Goal: Task Accomplishment & Management: Use online tool/utility

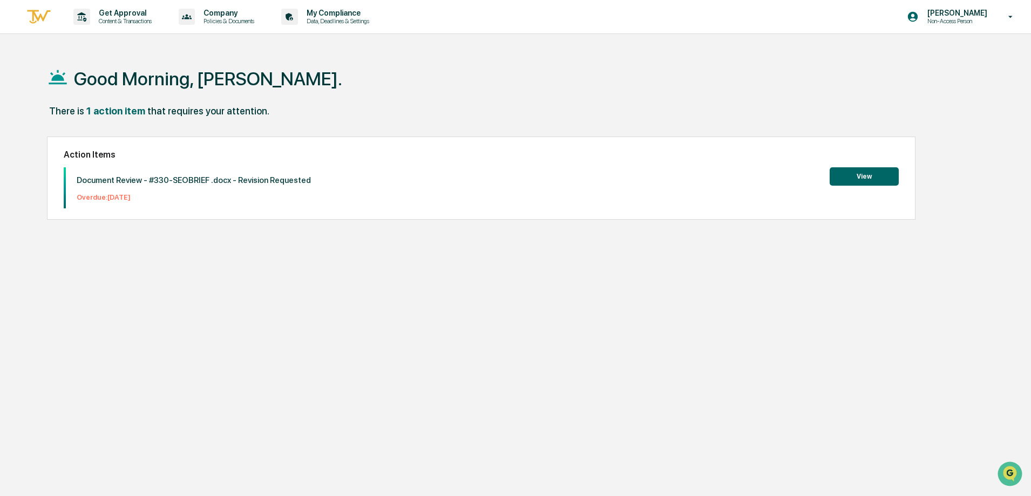
click at [184, 181] on p "Document Review - #330-SEOBRIEF .docx - Revision Requested" at bounding box center [194, 180] width 234 height 10
click at [893, 178] on button "View" at bounding box center [864, 176] width 69 height 18
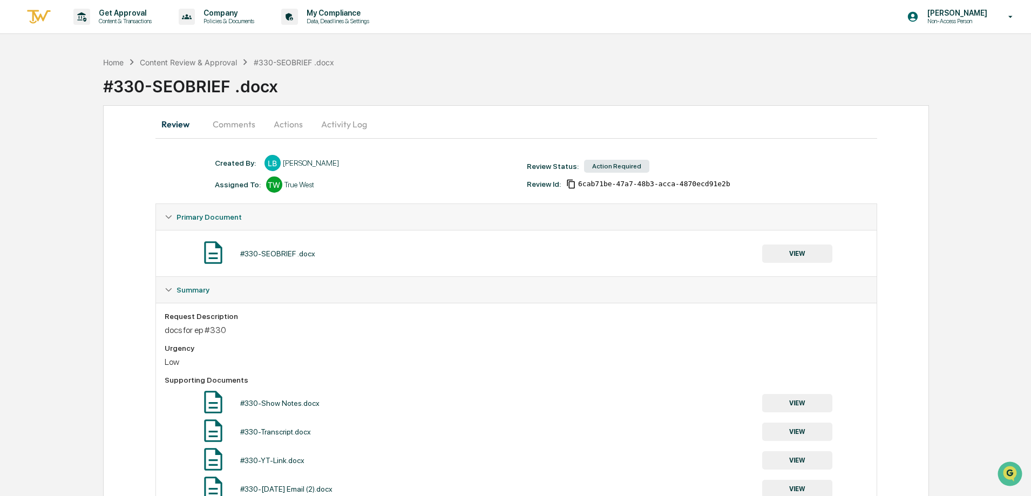
click at [242, 116] on button "Comments" at bounding box center [234, 124] width 60 height 26
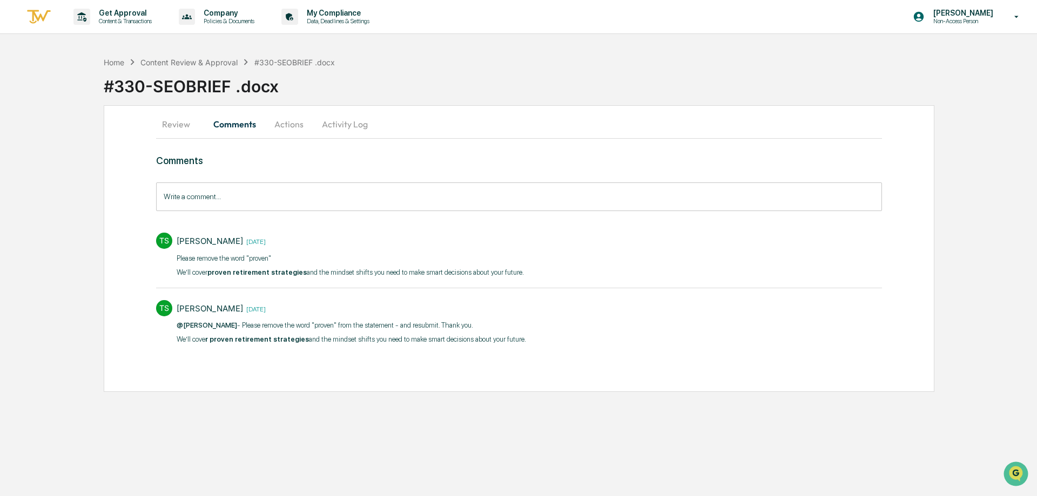
click at [299, 342] on p "We’ll cove r proven retirement strategies and the mindset shifts you need to ma…" at bounding box center [351, 339] width 349 height 11
click at [268, 266] on div "Please remove the word "proven" ​We’ll cover proven retirement strategies and t…" at bounding box center [350, 265] width 347 height 25
click at [167, 123] on button "Review" at bounding box center [180, 124] width 49 height 26
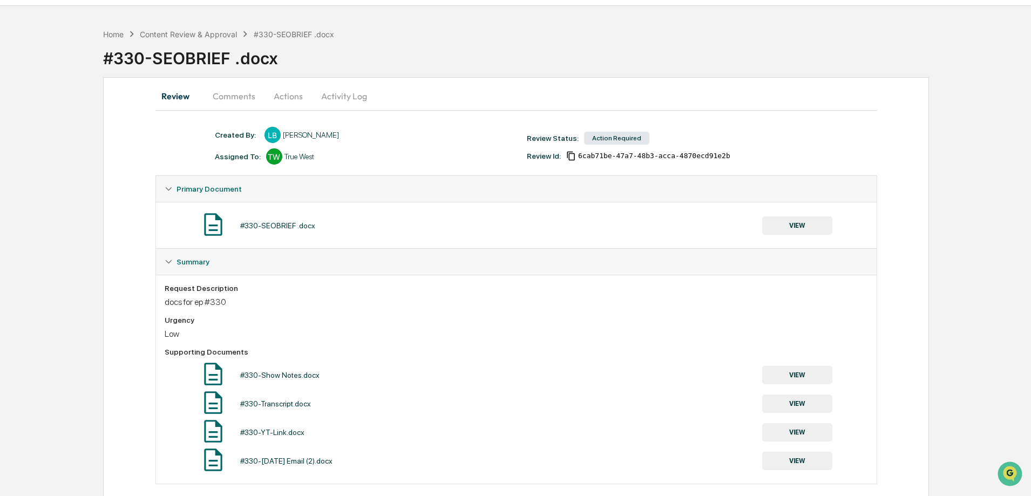
scroll to position [44, 0]
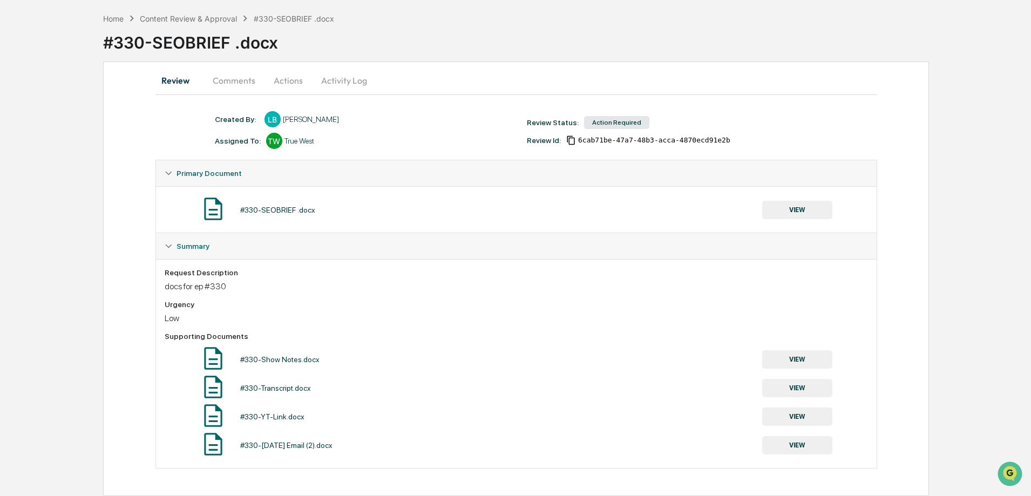
click at [793, 358] on button "VIEW" at bounding box center [797, 359] width 70 height 18
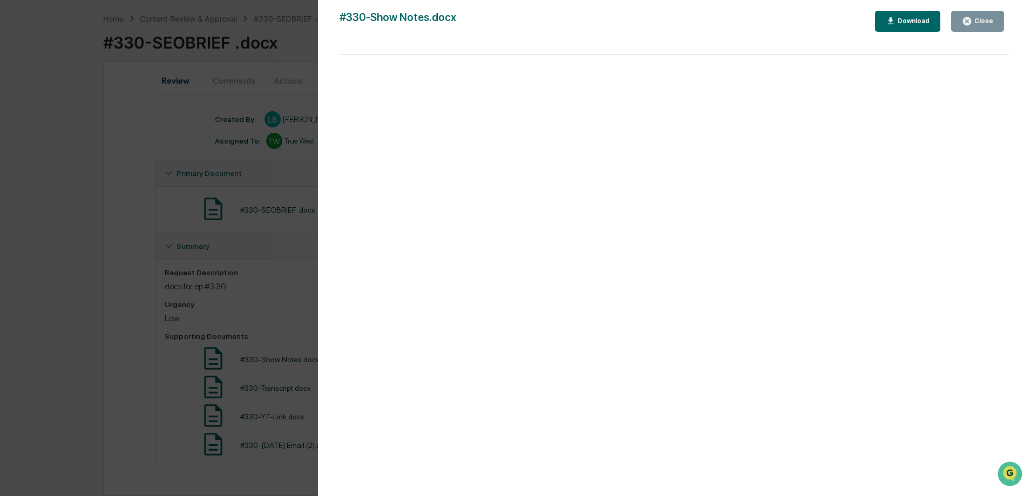
click at [976, 22] on div "Close" at bounding box center [982, 21] width 21 height 8
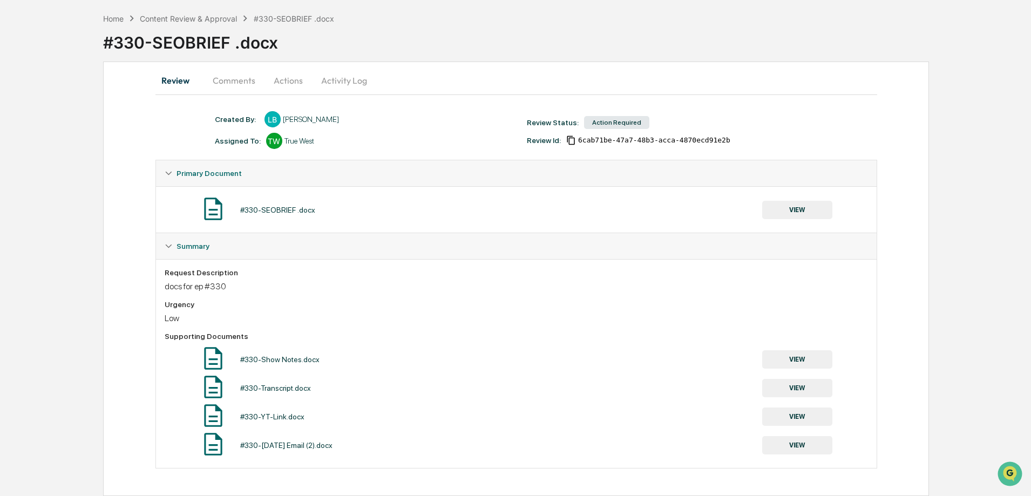
click at [396, 442] on div "#330-[DATE] Email (2).docx VIEW" at bounding box center [517, 445] width 704 height 29
click at [827, 448] on button "VIEW" at bounding box center [797, 445] width 70 height 18
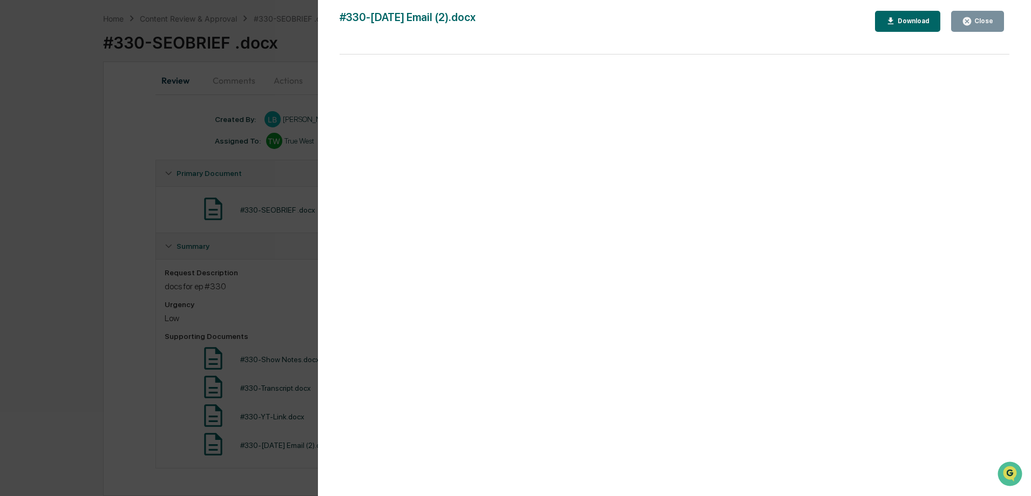
click at [205, 303] on div "Version History [DATE] 08:10 PM [PERSON_NAME] #330-[DATE] Email (2).docx Close …" at bounding box center [515, 248] width 1031 height 496
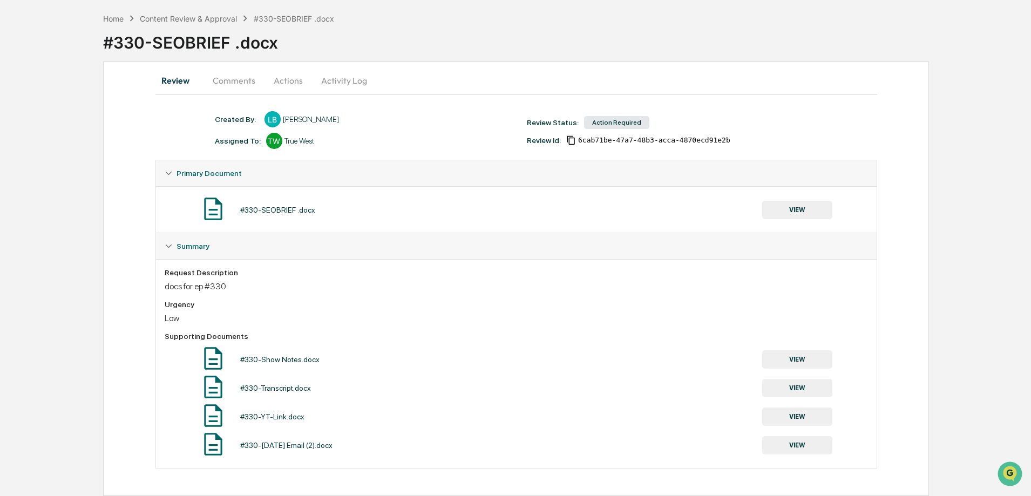
click at [789, 211] on button "VIEW" at bounding box center [797, 210] width 70 height 18
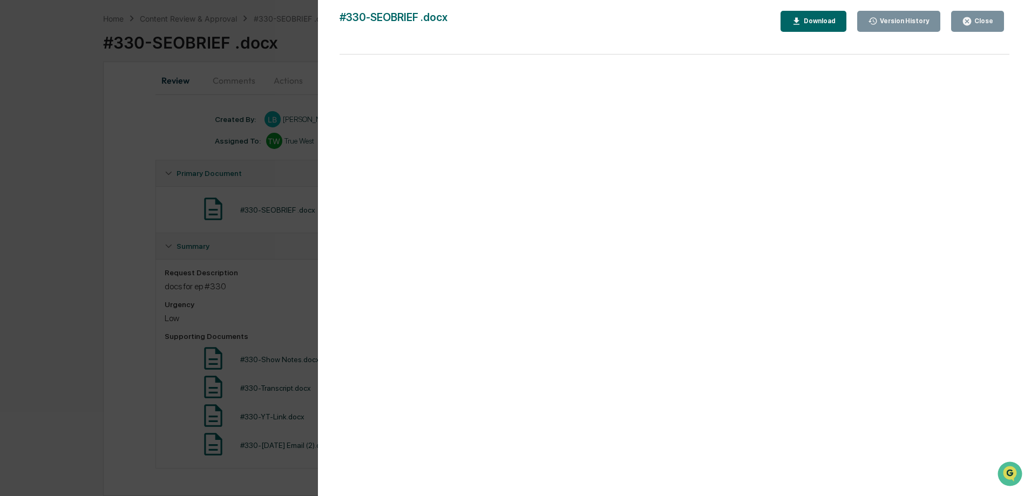
click at [250, 214] on div "Version History [DATE] 08:10 PM [PERSON_NAME] #330-SEOBRIEF .docx Close Version…" at bounding box center [515, 248] width 1031 height 496
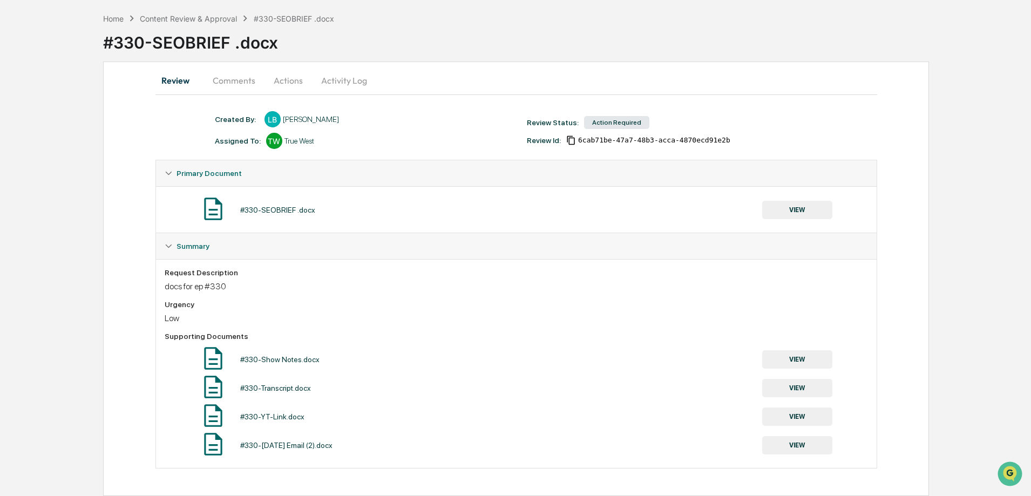
click at [232, 82] on button "Comments" at bounding box center [234, 80] width 60 height 26
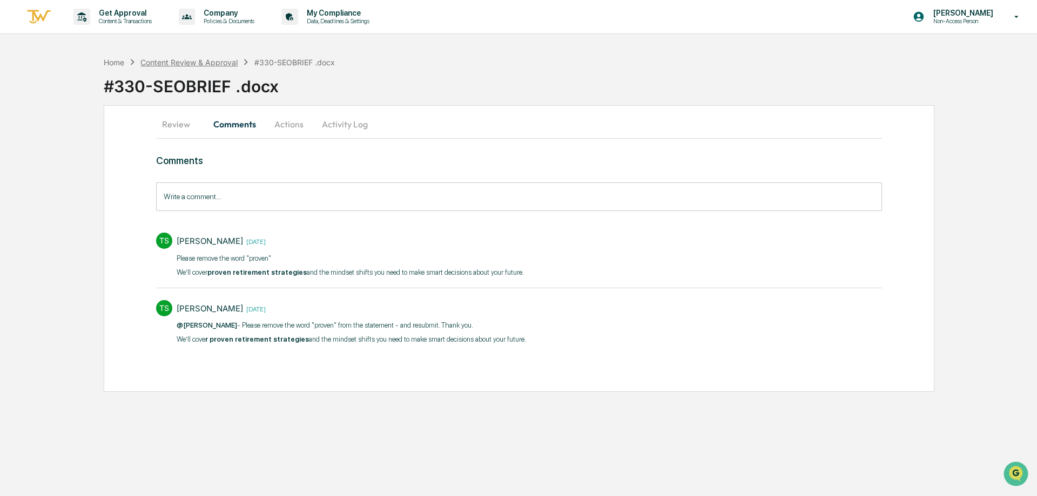
click at [176, 66] on div "Content Review & Approval" at bounding box center [188, 62] width 97 height 9
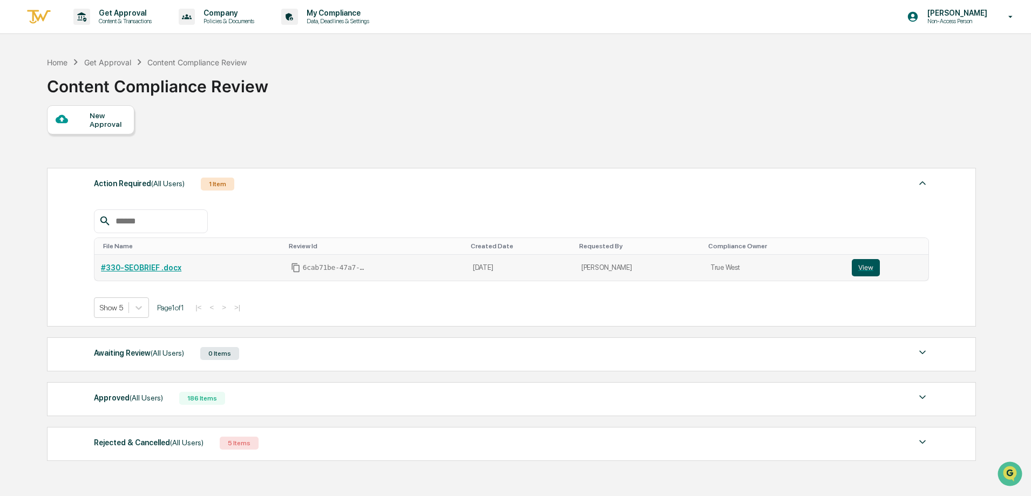
click at [855, 269] on button "View" at bounding box center [866, 267] width 28 height 17
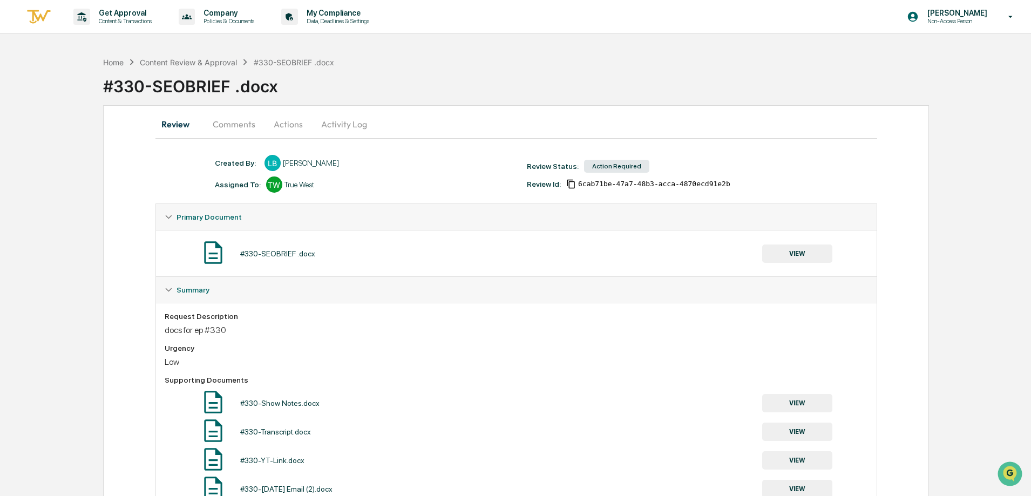
click at [279, 259] on div "#330-SEOBRIEF .docx VIEW" at bounding box center [517, 253] width 704 height 29
click at [804, 258] on button "VIEW" at bounding box center [797, 254] width 70 height 18
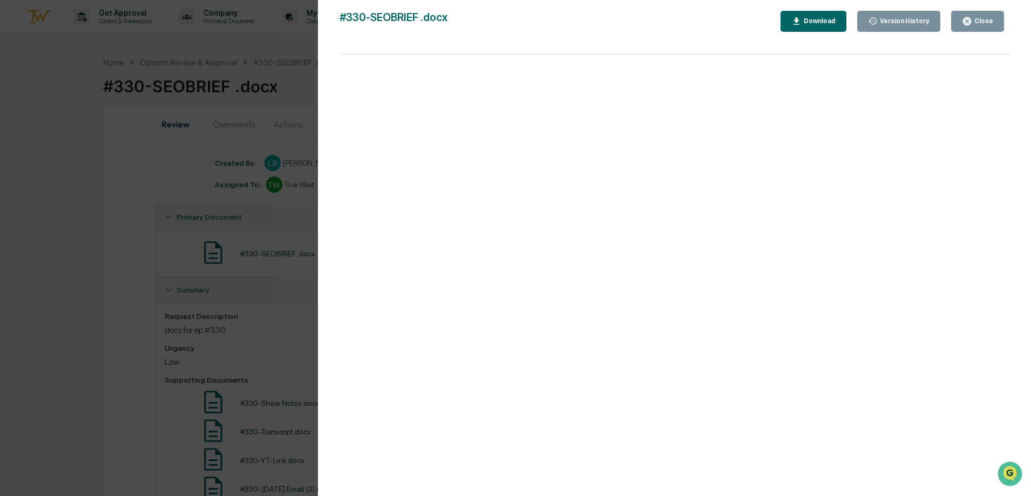
click at [249, 272] on div "Version History [DATE] 08:10 PM [PERSON_NAME] #330-SEOBRIEF .docx Close Version…" at bounding box center [515, 248] width 1031 height 496
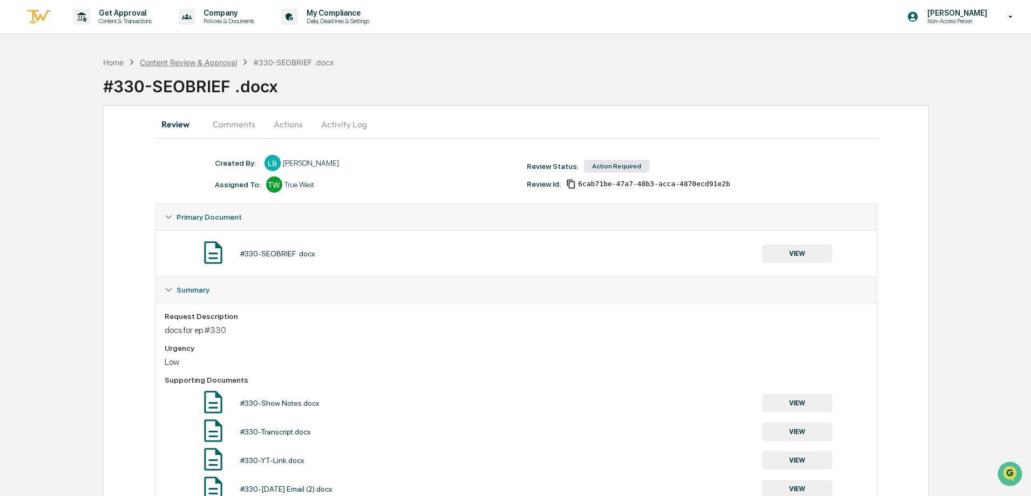
click at [199, 64] on div "Content Review & Approval" at bounding box center [188, 62] width 97 height 9
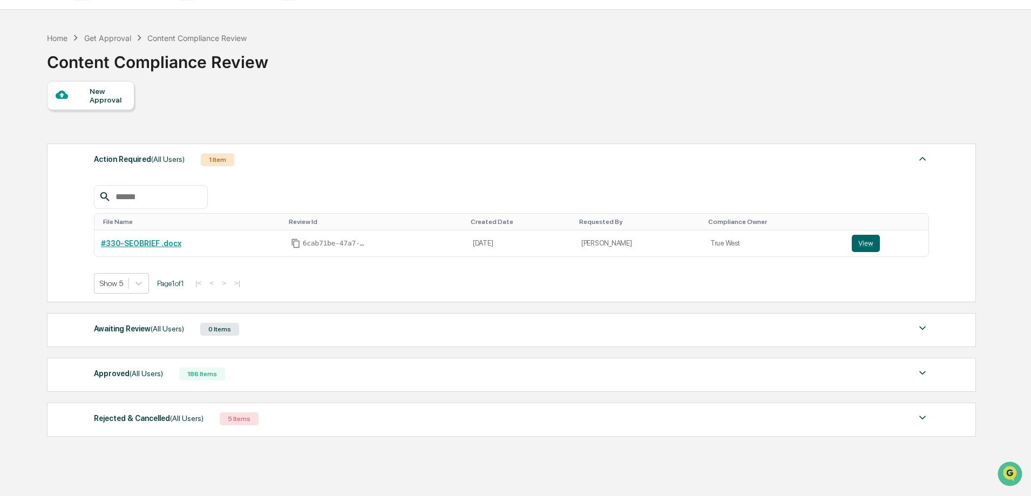
scroll to position [63, 0]
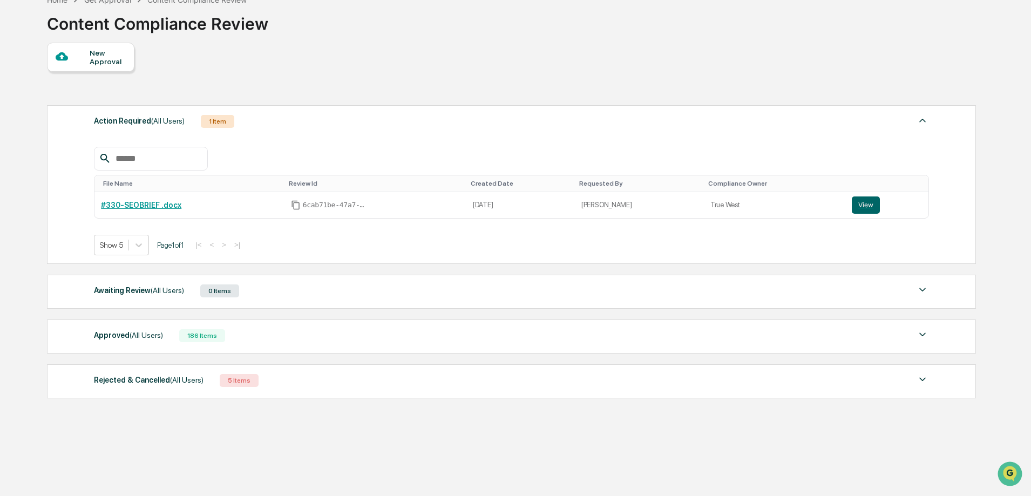
click at [225, 340] on div "Approved (All Users) 186 Items" at bounding box center [511, 335] width 835 height 15
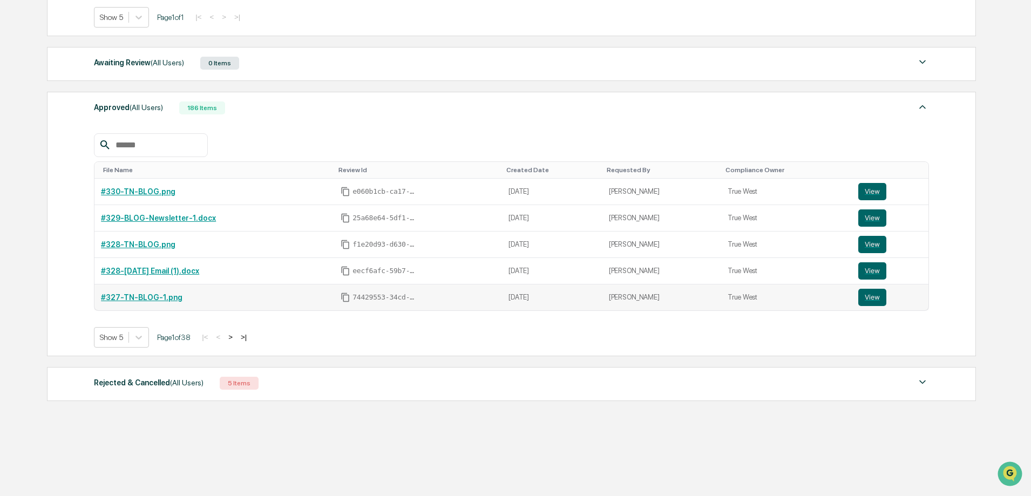
scroll to position [293, 0]
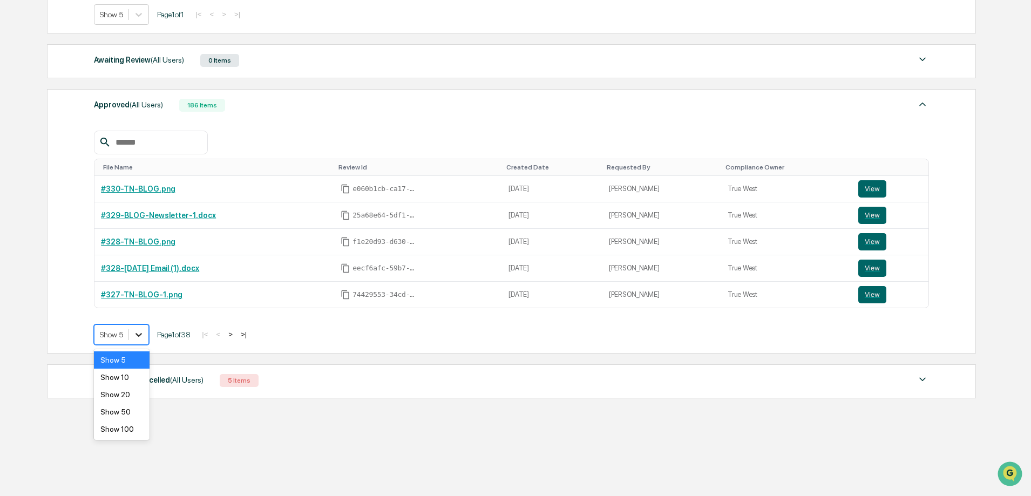
click at [144, 336] on icon at bounding box center [138, 334] width 11 height 11
click at [112, 435] on div "Show 100" at bounding box center [122, 429] width 56 height 17
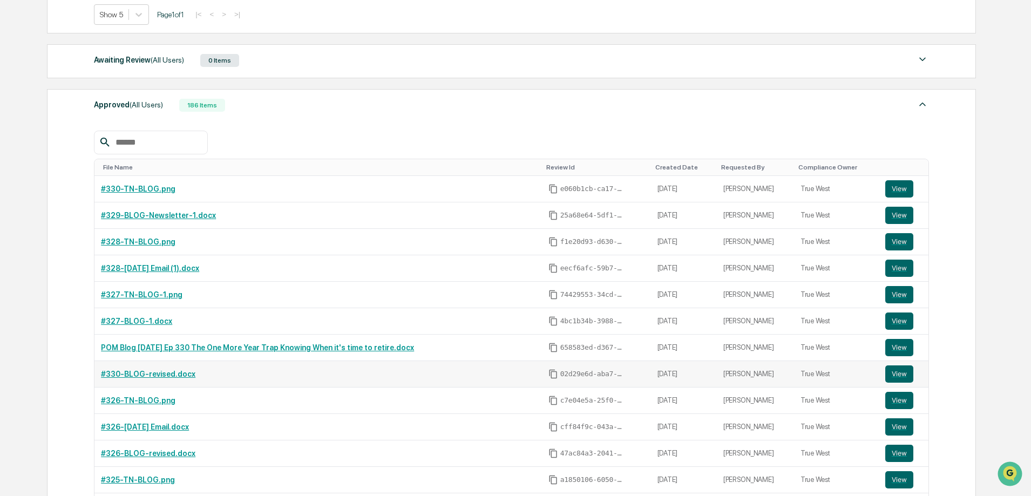
click at [295, 373] on div "#330-BLOG-revised.docx" at bounding box center [318, 374] width 434 height 9
click at [894, 377] on button "View" at bounding box center [899, 374] width 28 height 17
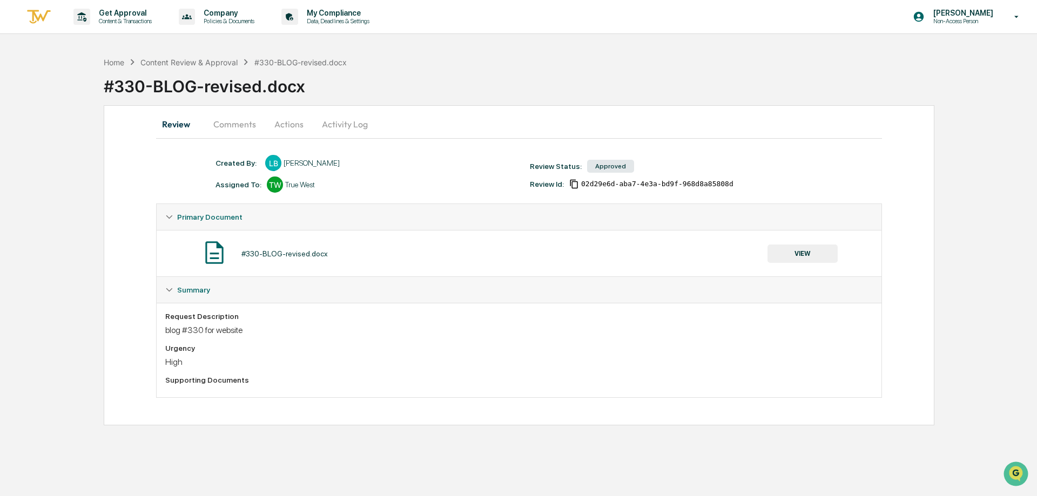
click at [233, 130] on button "Comments" at bounding box center [235, 124] width 60 height 26
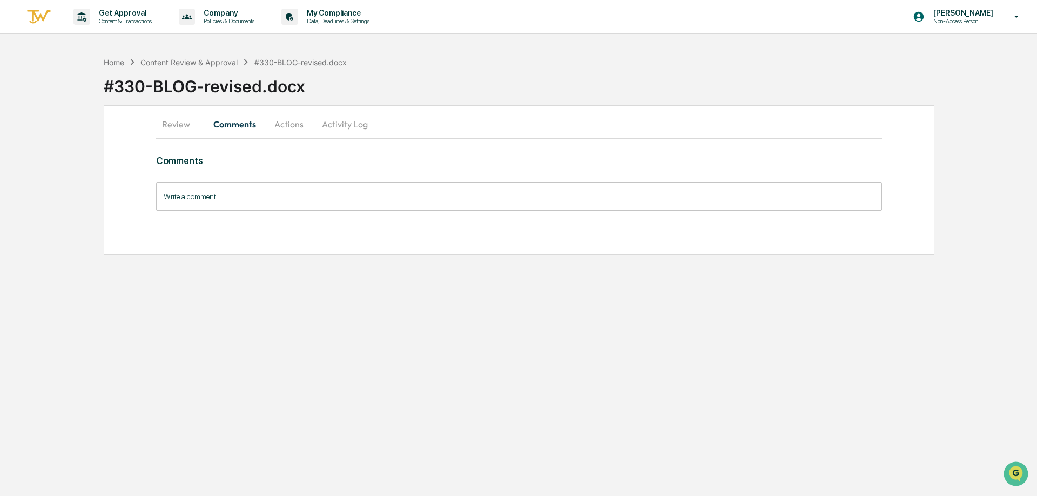
click at [172, 120] on button "Review" at bounding box center [180, 124] width 49 height 26
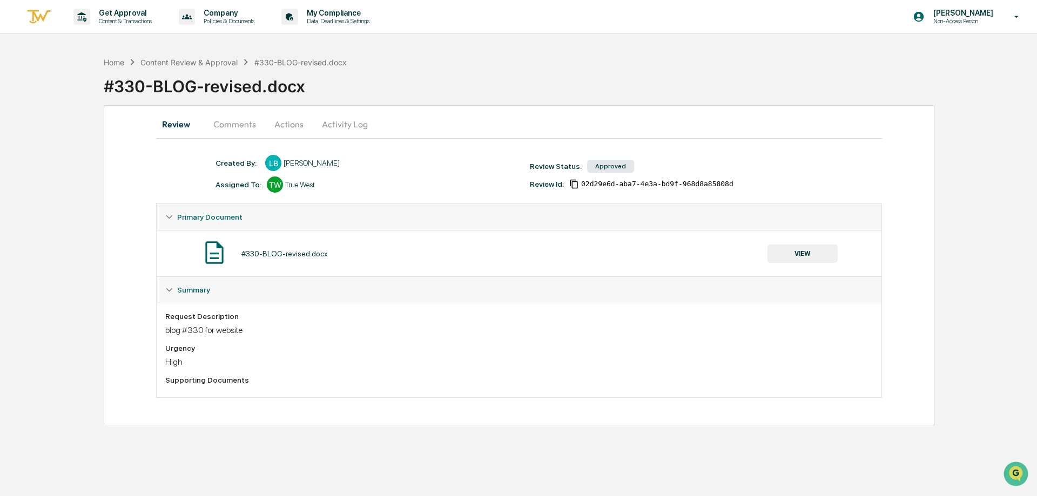
click at [237, 127] on button "Comments" at bounding box center [235, 124] width 60 height 26
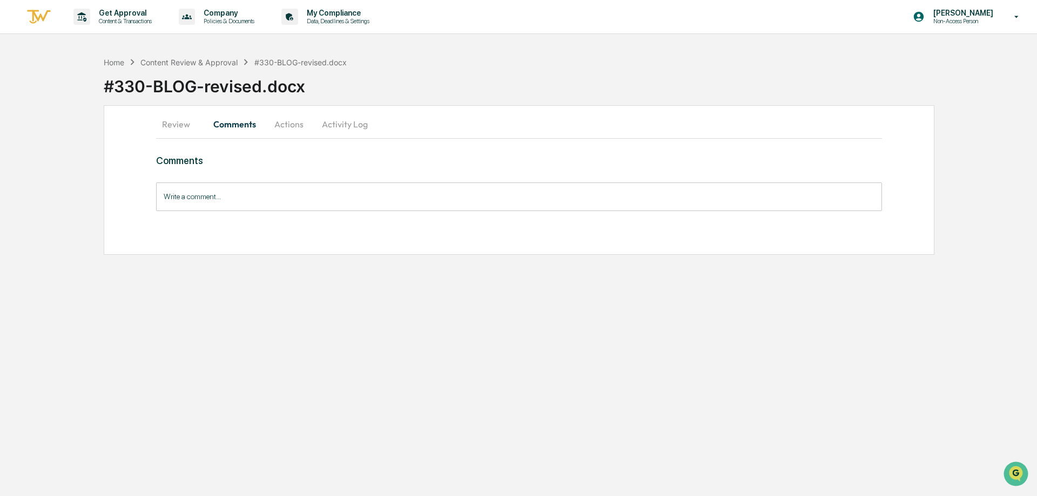
click at [190, 132] on button "Review" at bounding box center [180, 124] width 49 height 26
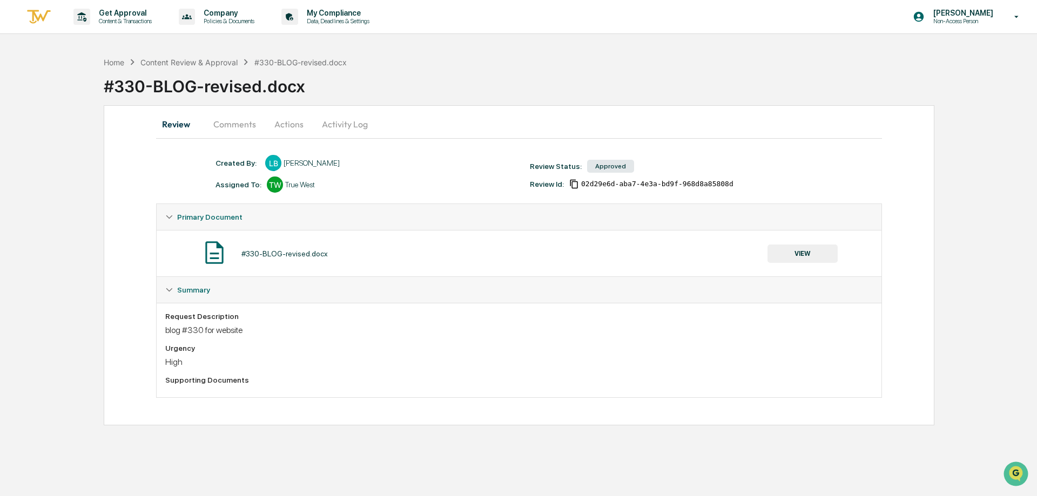
click at [234, 119] on button "Comments" at bounding box center [235, 124] width 60 height 26
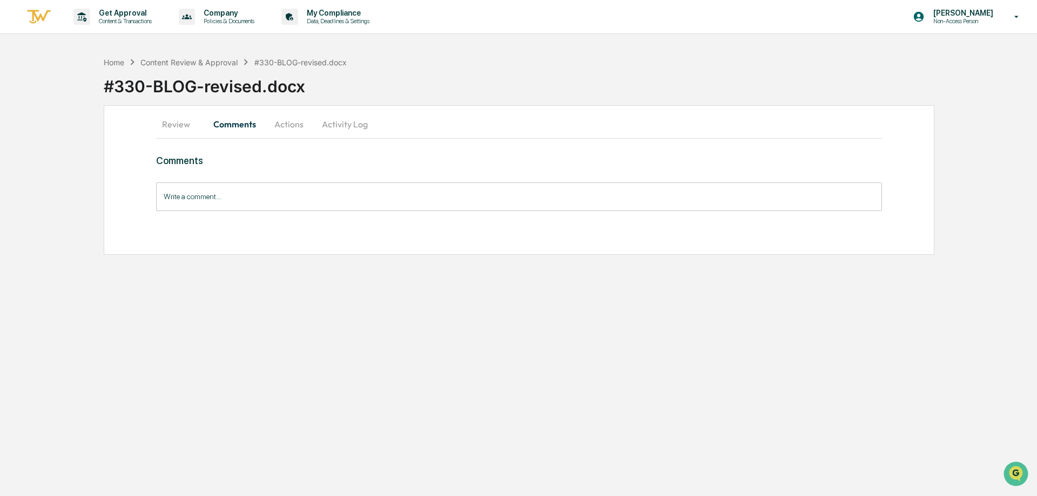
click at [288, 126] on button "Actions" at bounding box center [289, 124] width 49 height 26
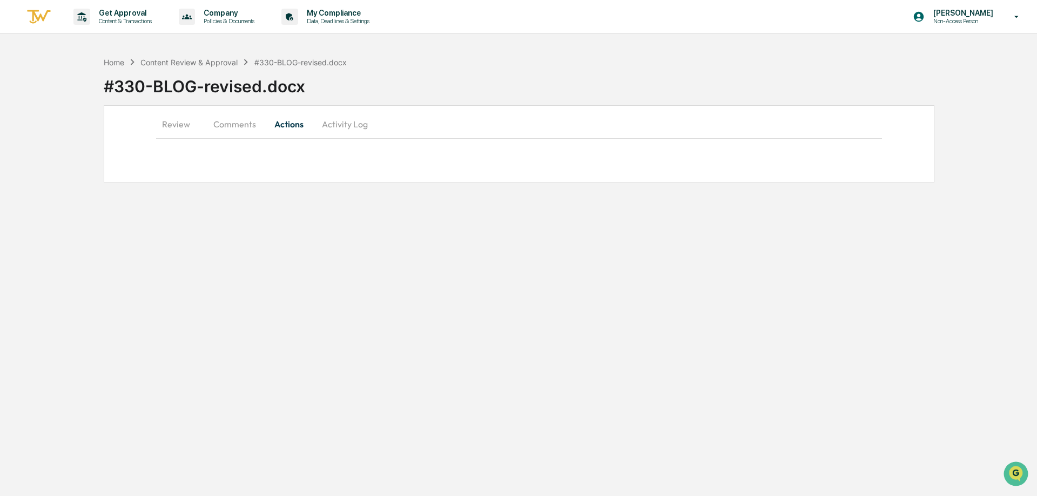
click at [349, 116] on button "Activity Log" at bounding box center [344, 124] width 63 height 26
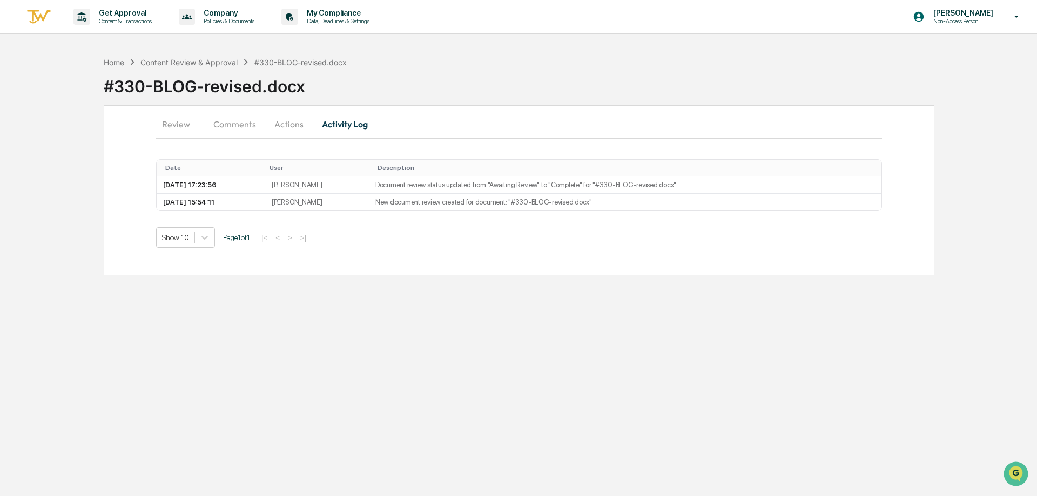
click at [281, 119] on button "Actions" at bounding box center [289, 124] width 49 height 26
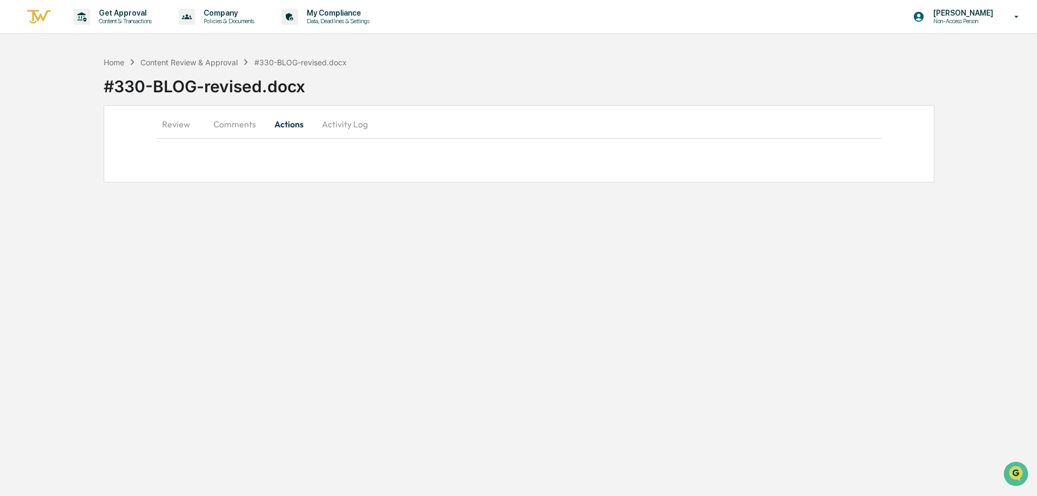
click at [226, 125] on button "Comments" at bounding box center [235, 124] width 60 height 26
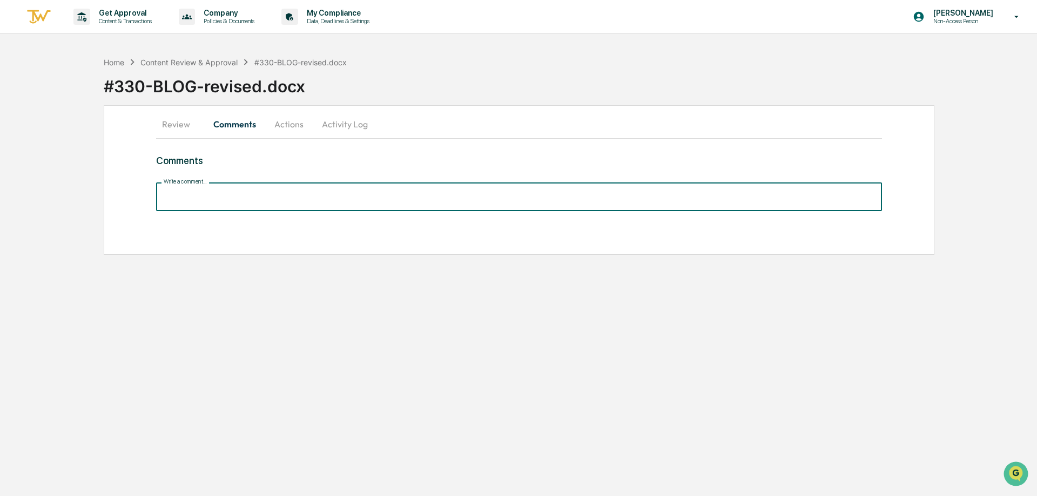
click at [218, 200] on input "Write a comment..." at bounding box center [519, 196] width 726 height 29
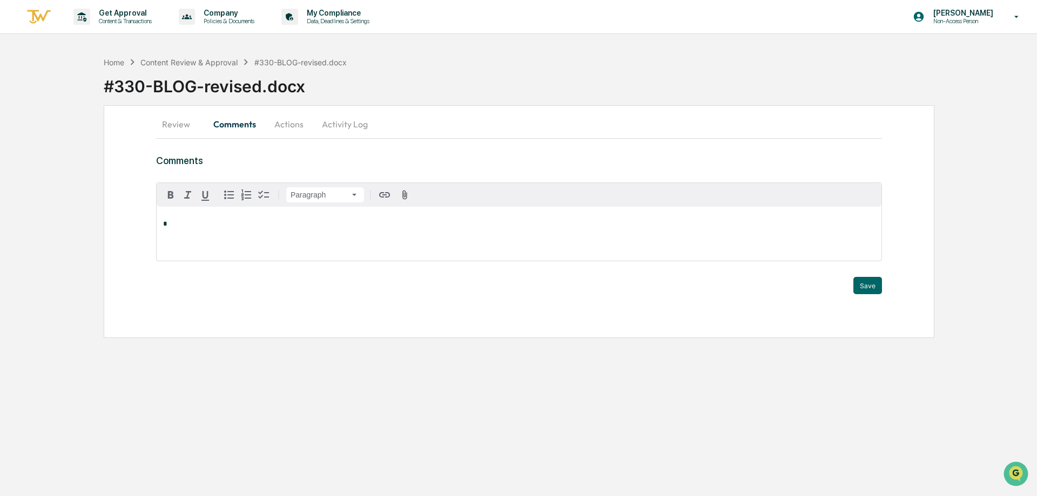
click at [550, 150] on div "Review Comments Actions Activity Log Comments Paragraph * Trigger Save" at bounding box center [519, 221] width 830 height 233
click at [468, 231] on div "*" at bounding box center [519, 234] width 725 height 54
